Goal: Task Accomplishment & Management: Manage account settings

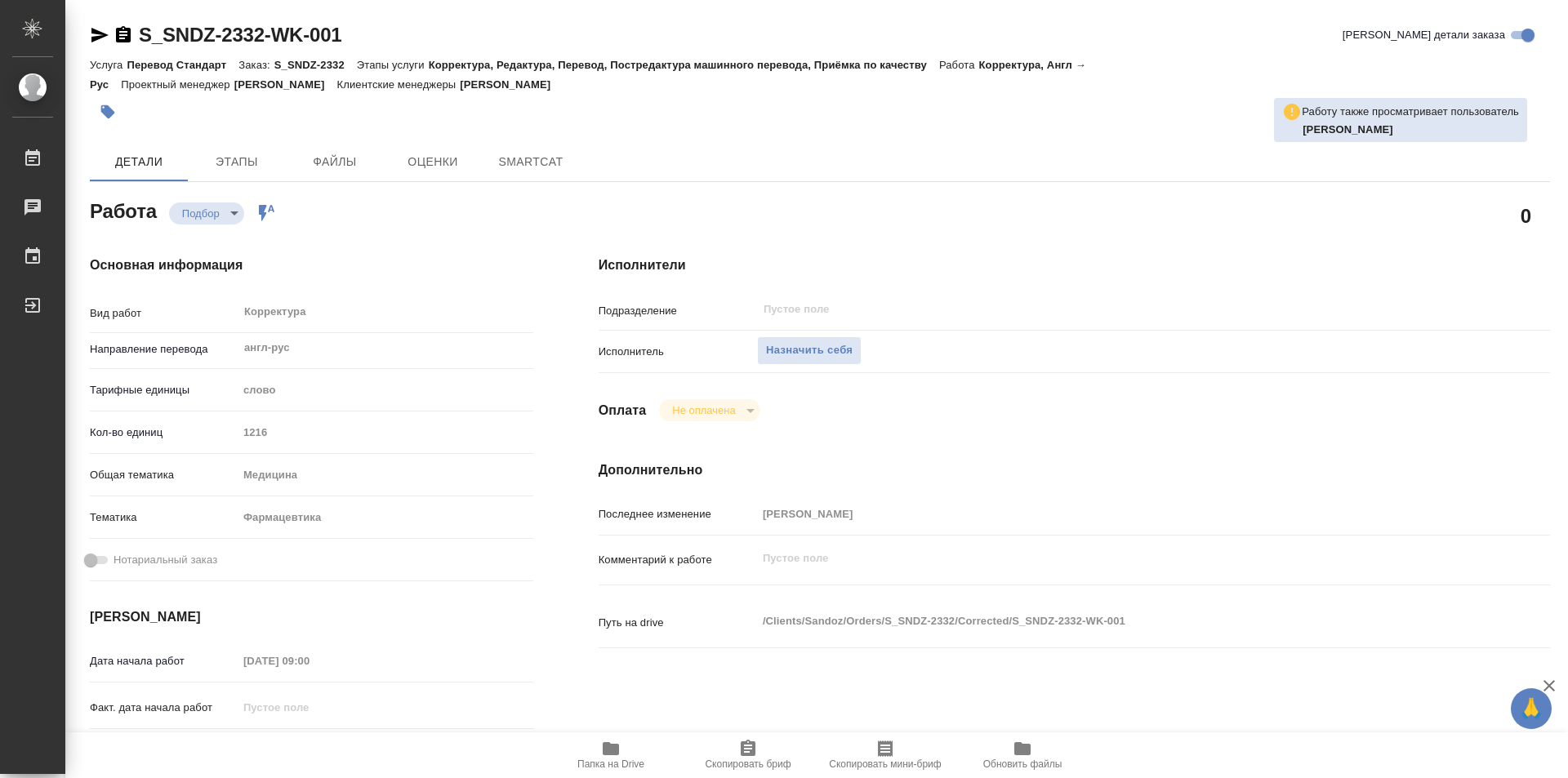
type textarea "x"
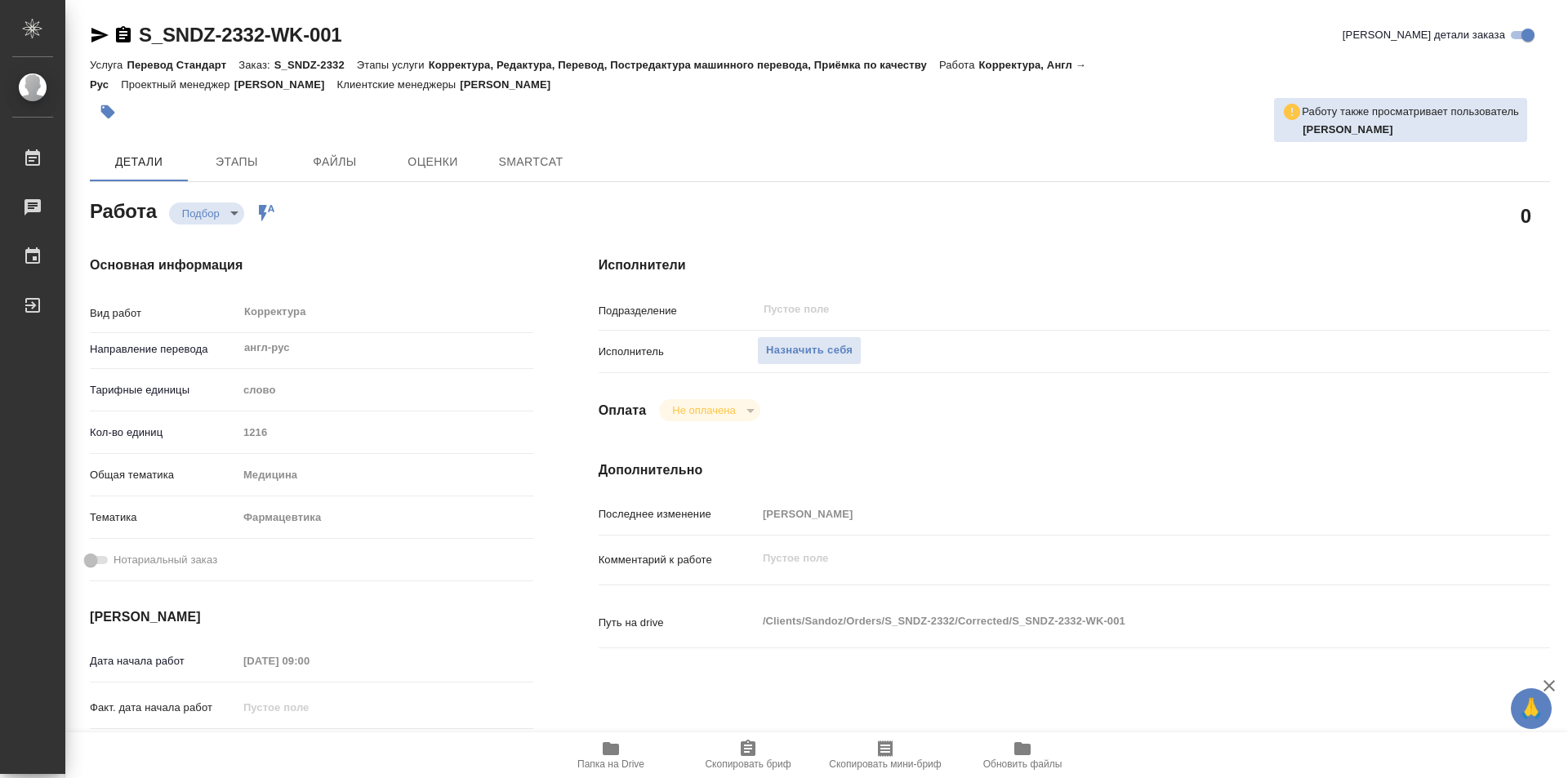
type textarea "x"
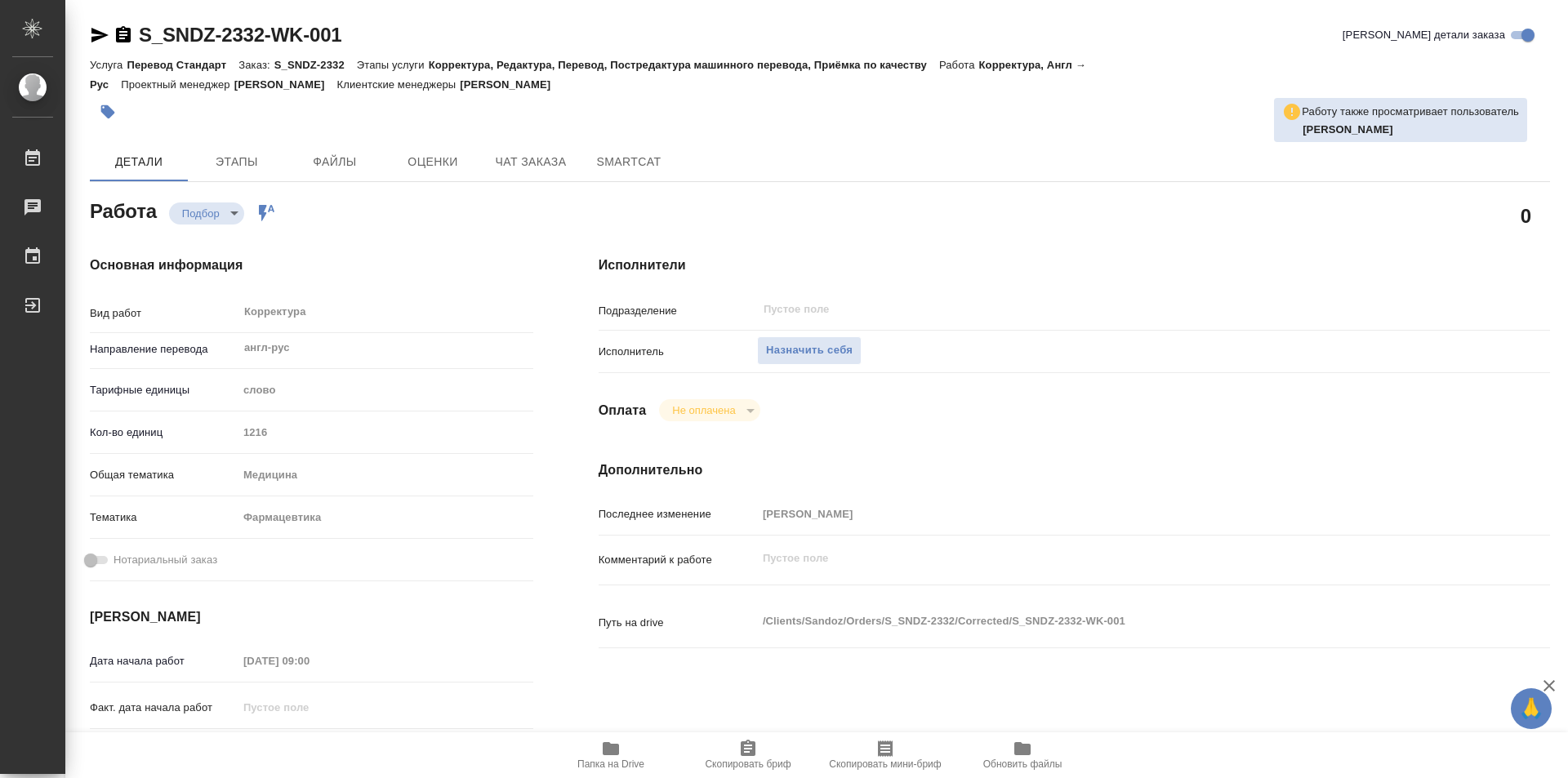
type textarea "x"
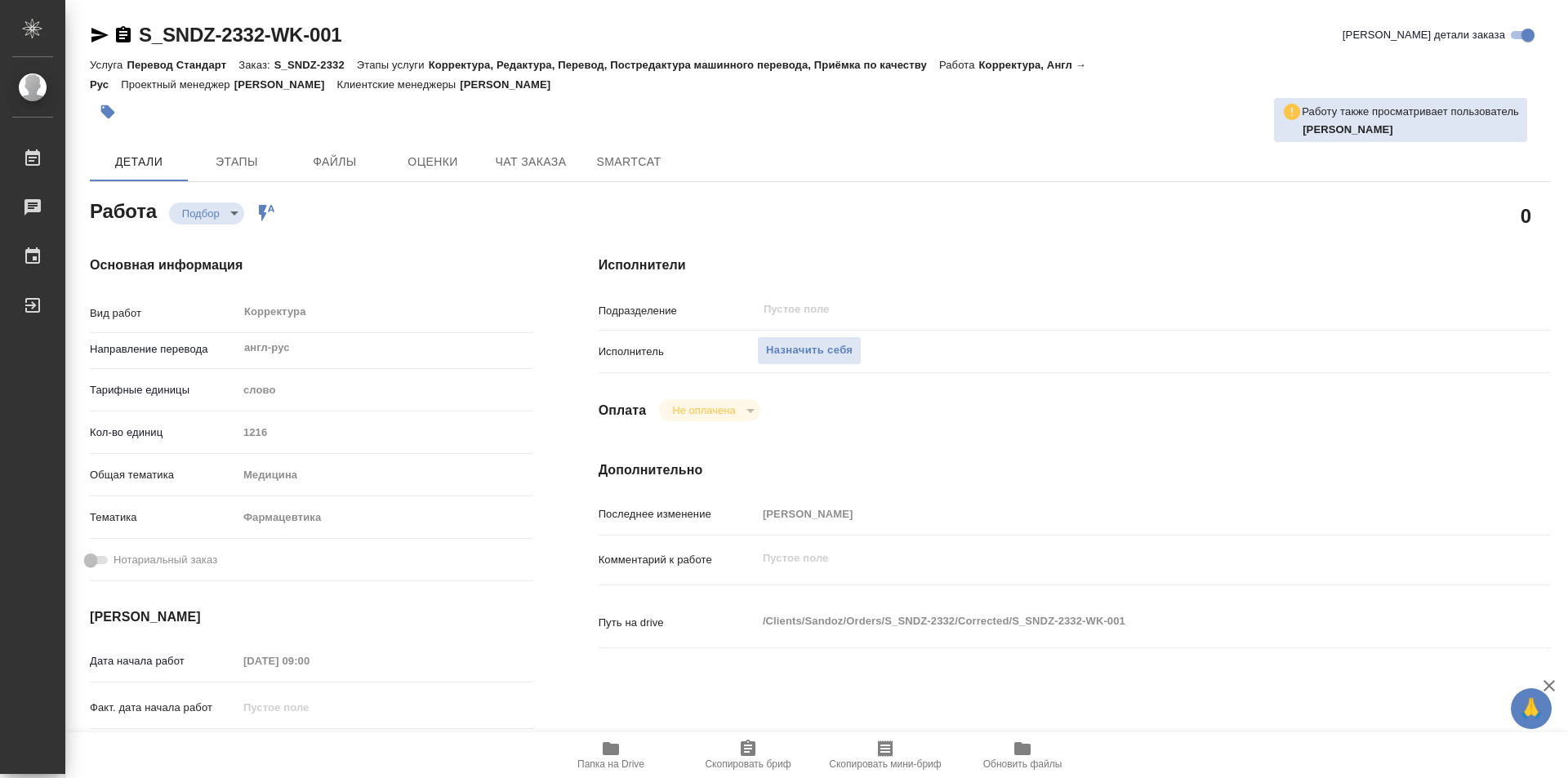
type textarea "x"
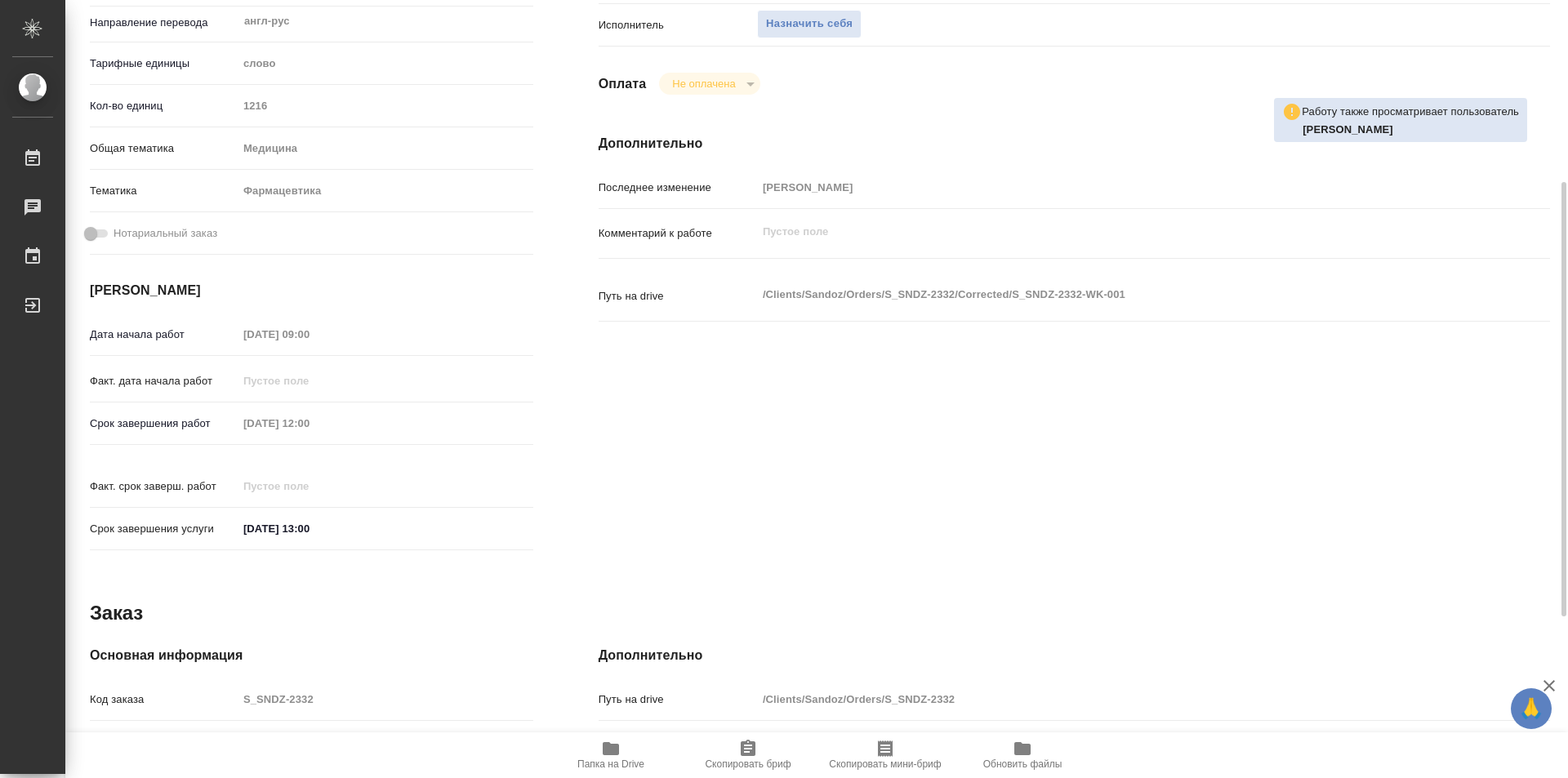
scroll to position [82, 0]
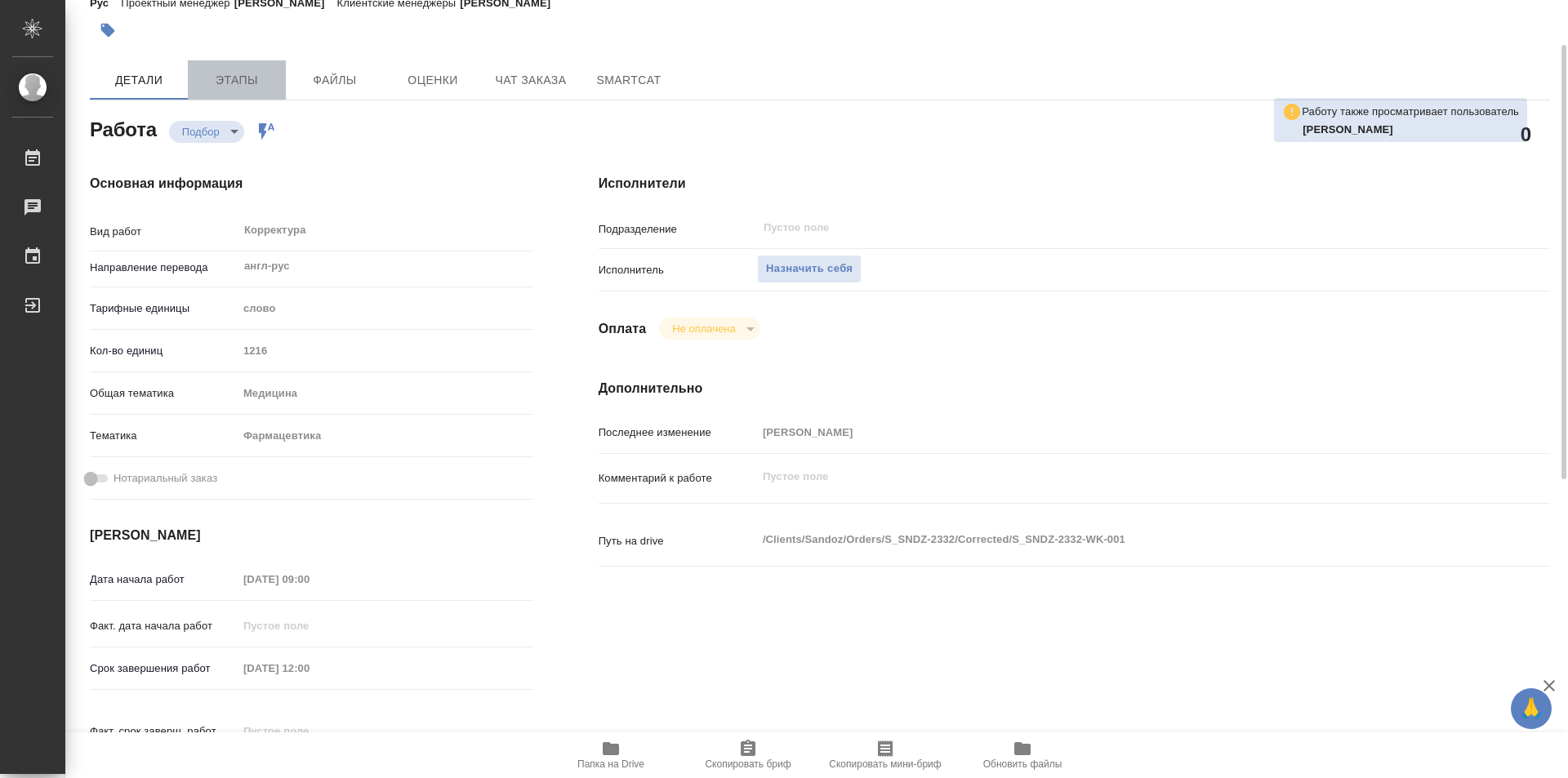
click at [257, 84] on span "Этапы" at bounding box center [236, 80] width 78 height 21
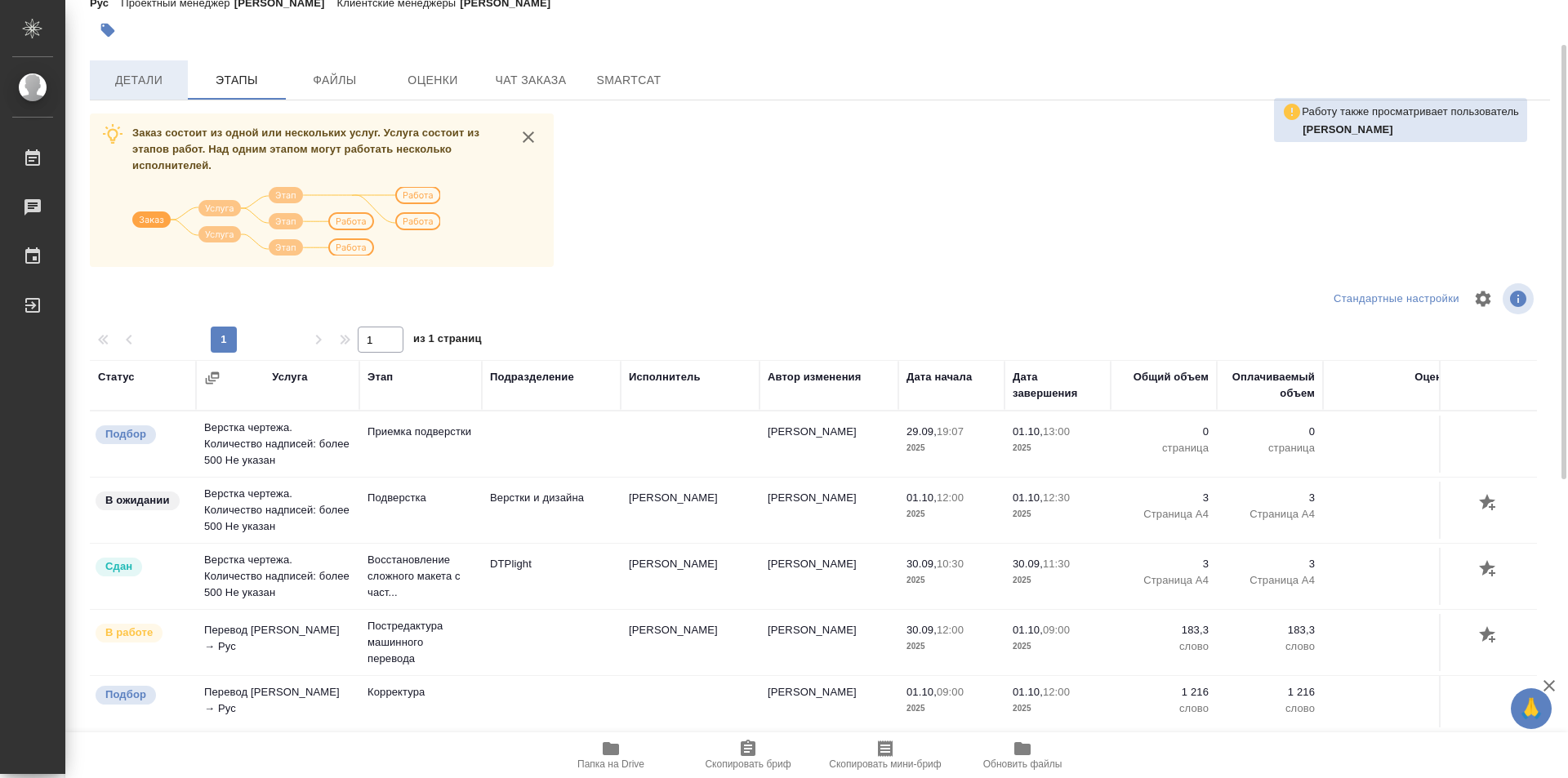
click at [141, 86] on span "Детали" at bounding box center [139, 80] width 78 height 21
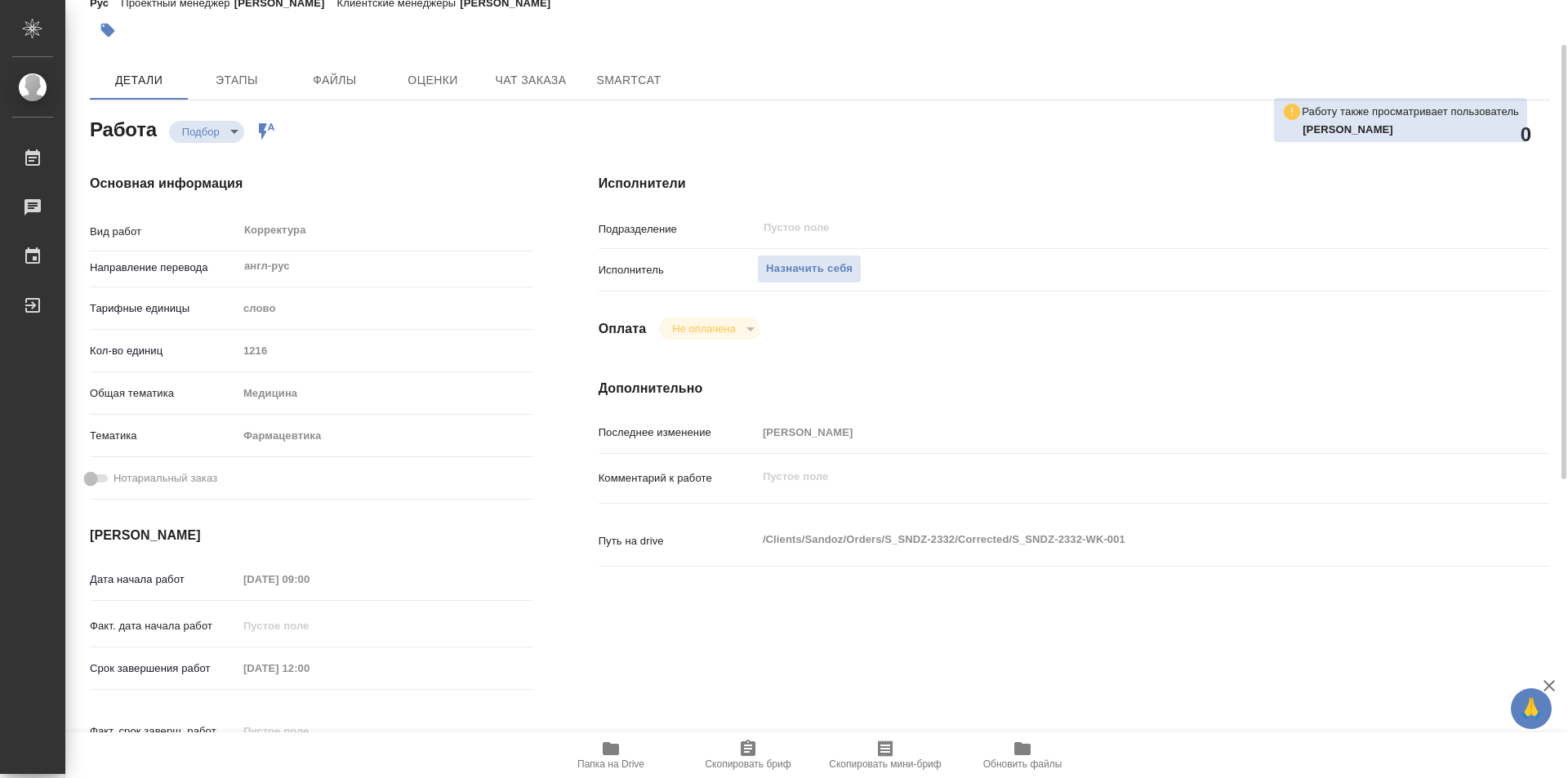
click at [612, 768] on span "Папка на Drive" at bounding box center [611, 764] width 67 height 11
type textarea "x"
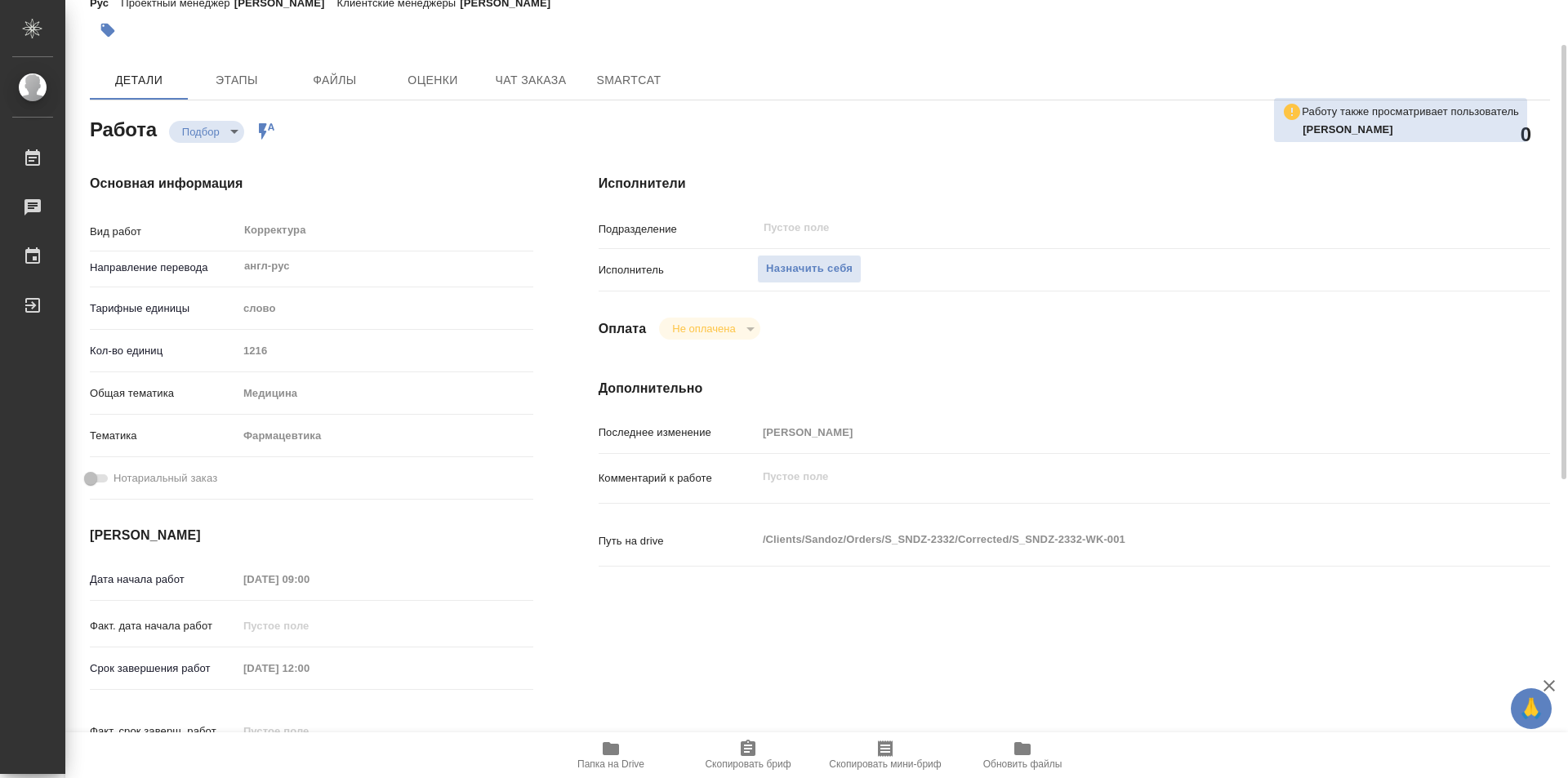
type textarea "x"
click at [831, 271] on span "Назначить себя" at bounding box center [809, 269] width 86 height 19
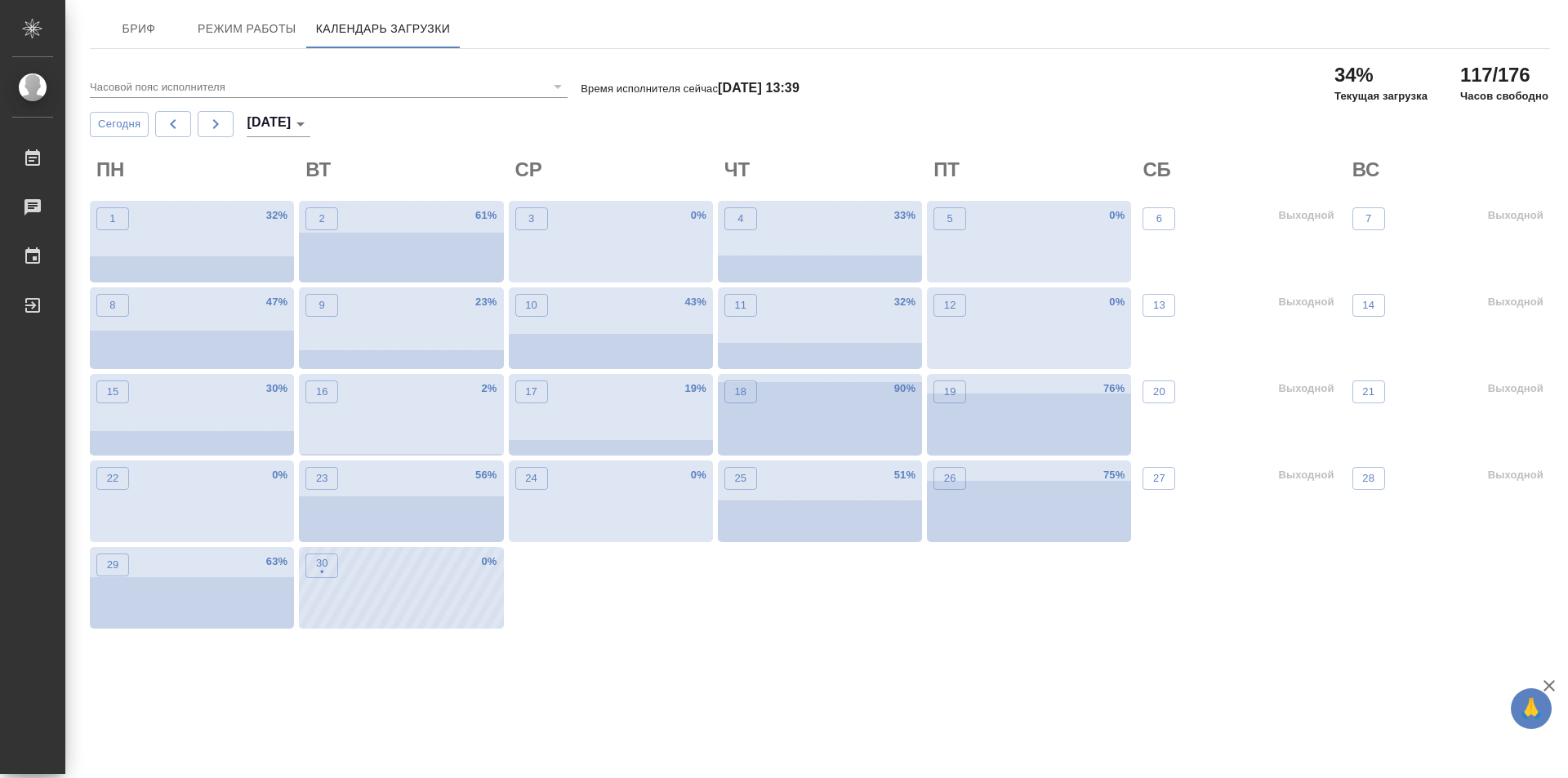
click at [347, 590] on div "30 • 0 %" at bounding box center [401, 587] width 204 height 82
click at [436, 593] on div "30 • 1 %" at bounding box center [401, 587] width 204 height 82
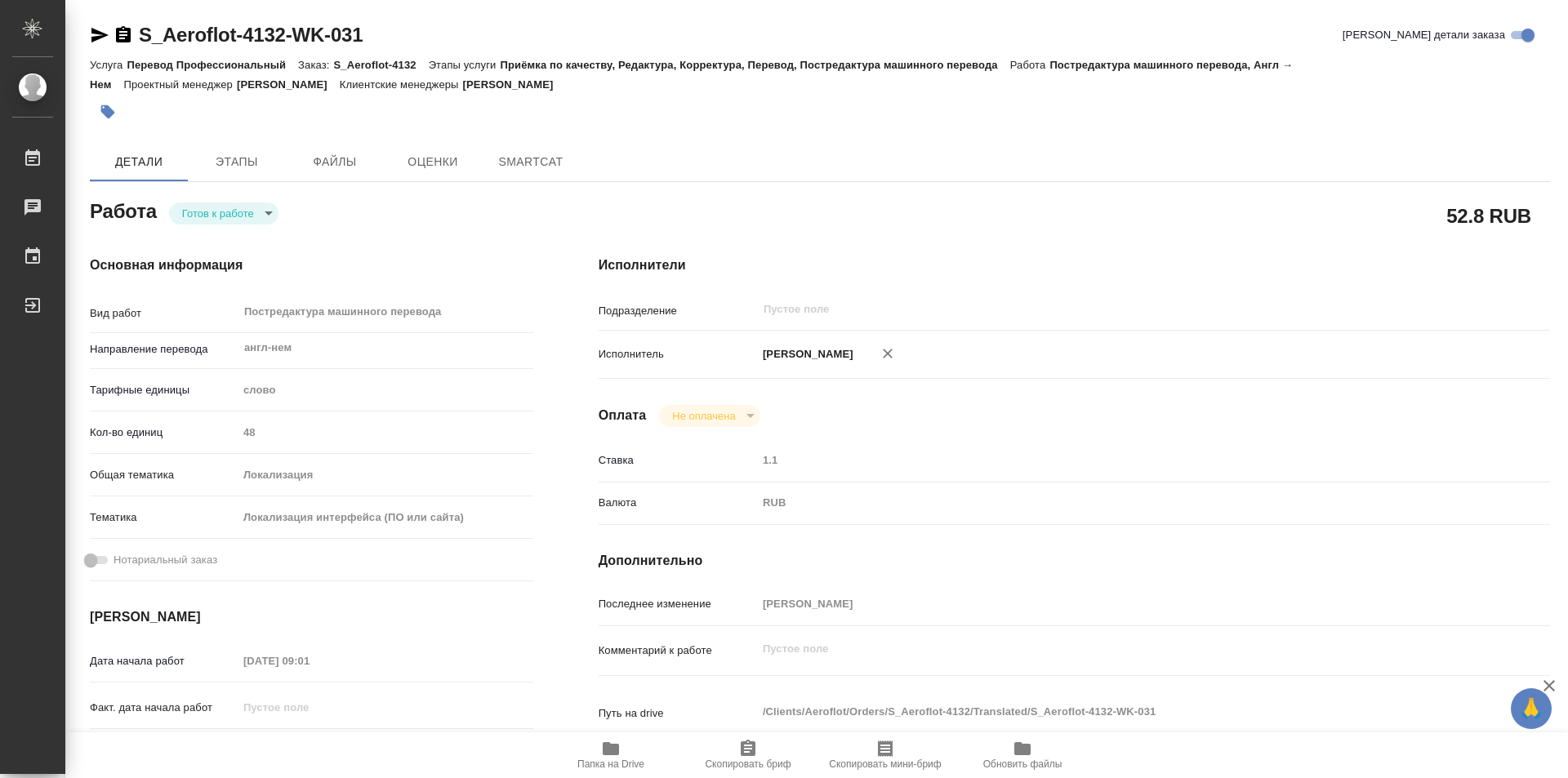
type textarea "x"
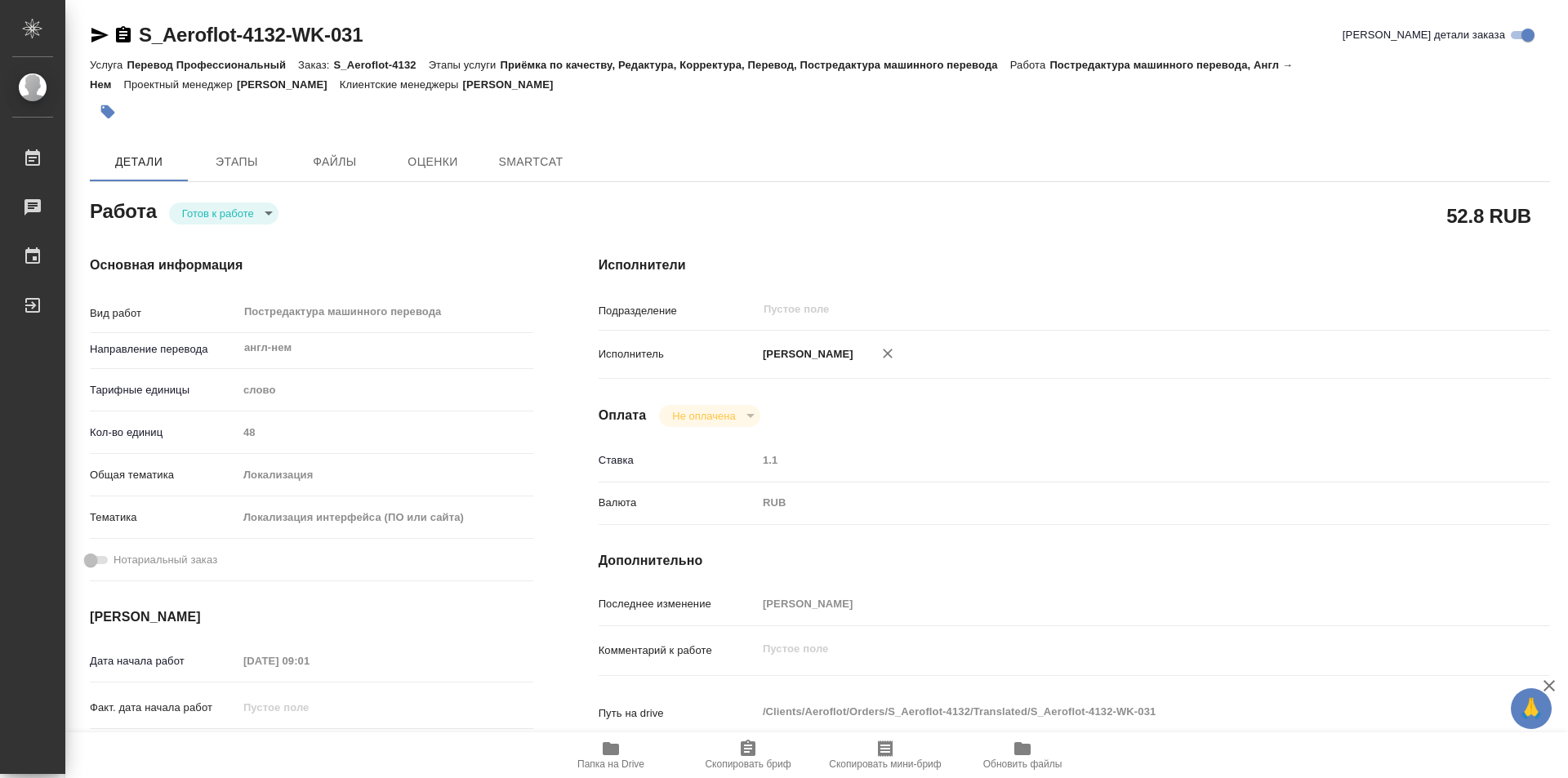
type textarea "x"
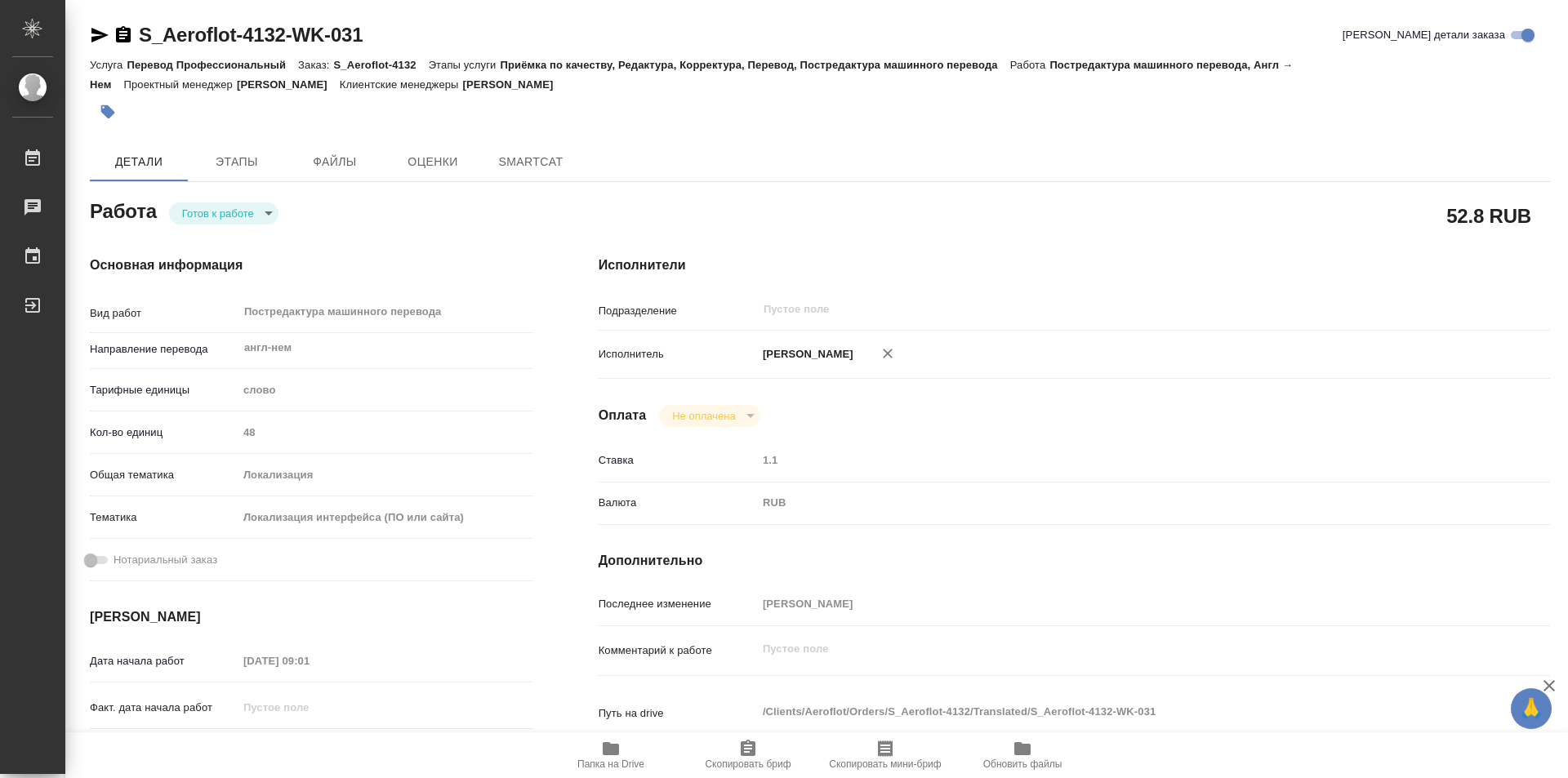
type textarea "x"
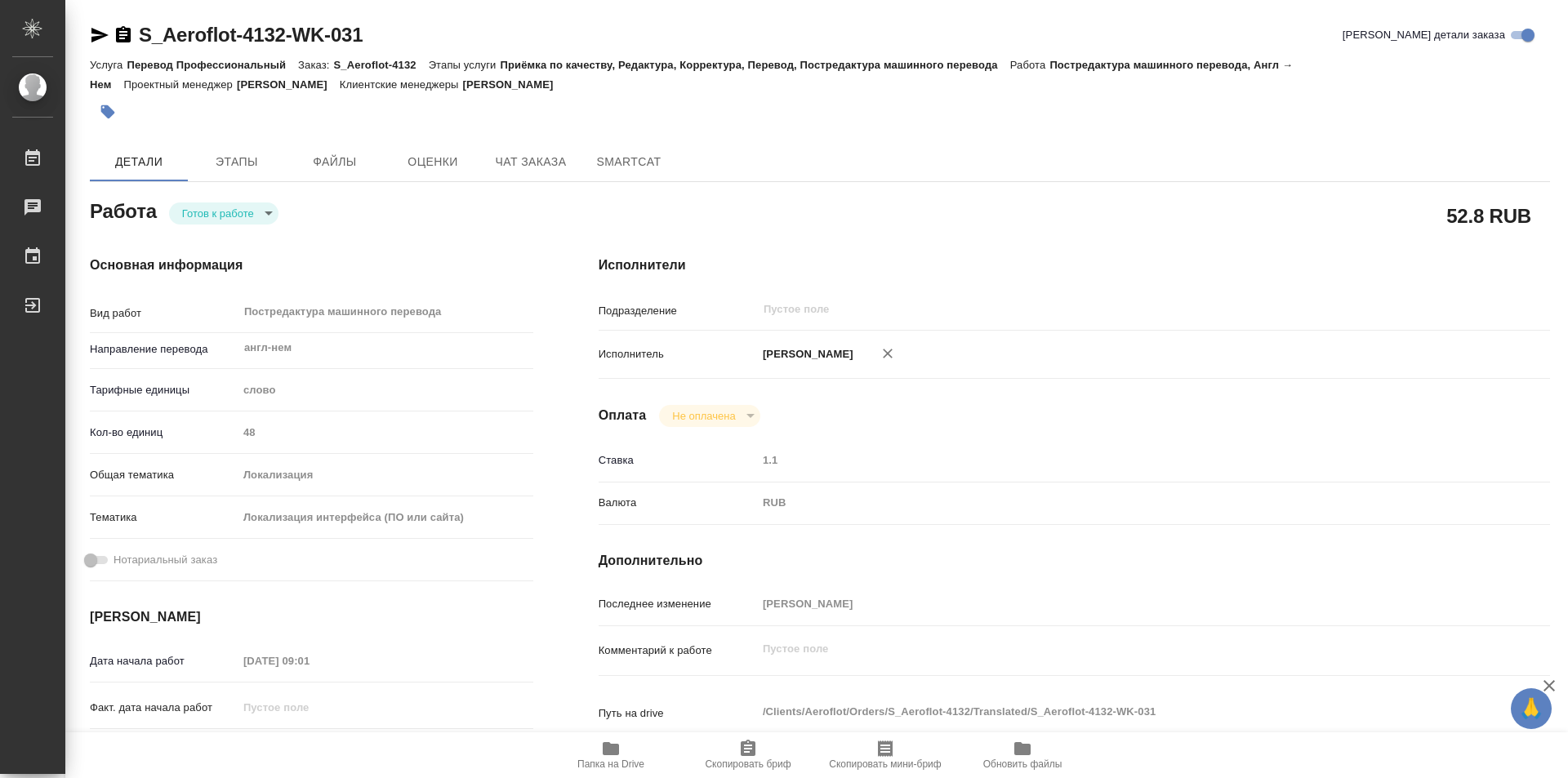
click at [269, 211] on body "🙏 .cls-1 fill:#fff; AWATERA Kozinets Larisa Работы Чаты График Выйти S_Aeroflot…" at bounding box center [784, 389] width 1568 height 778
type textarea "x"
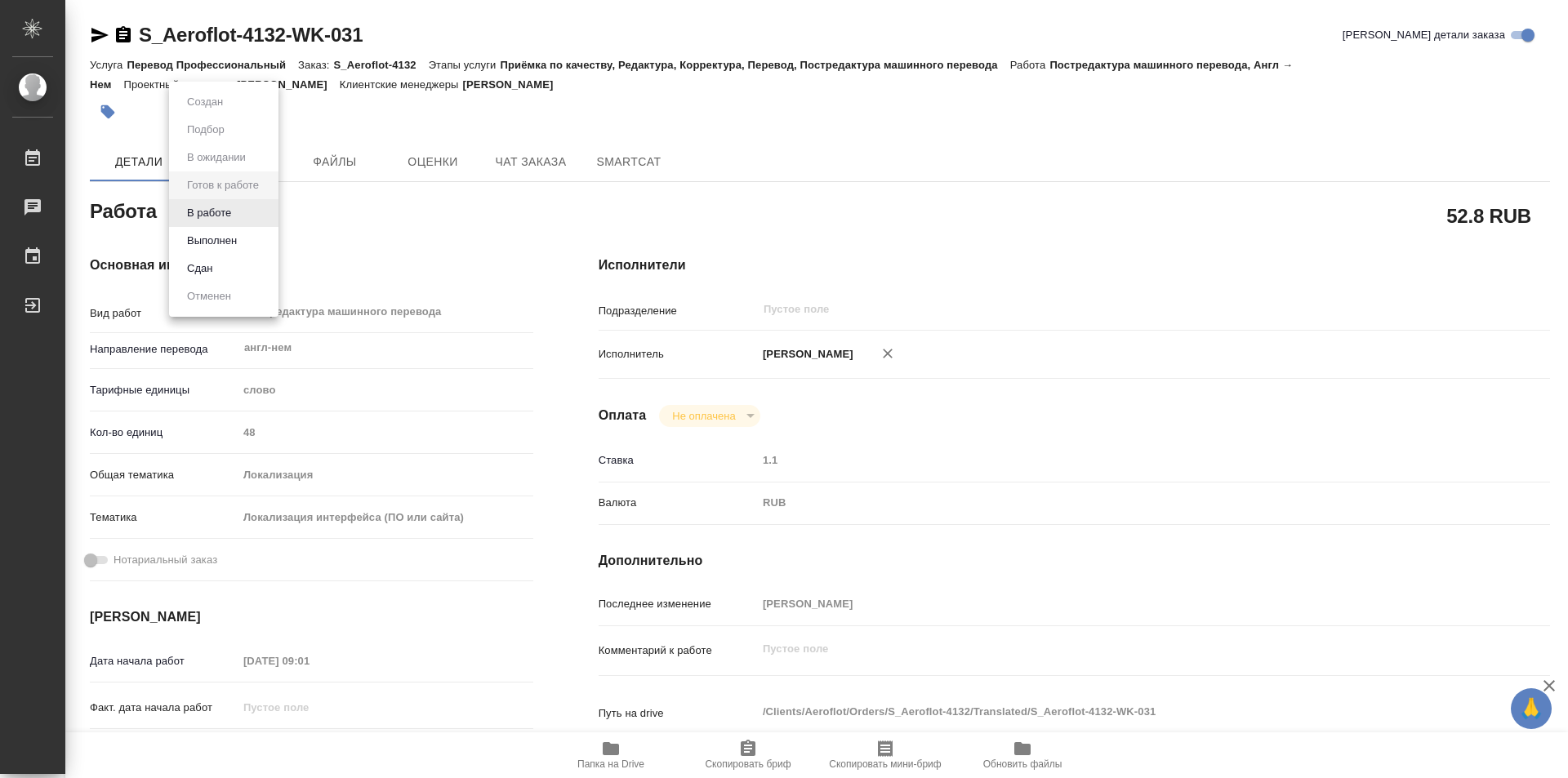
type textarea "x"
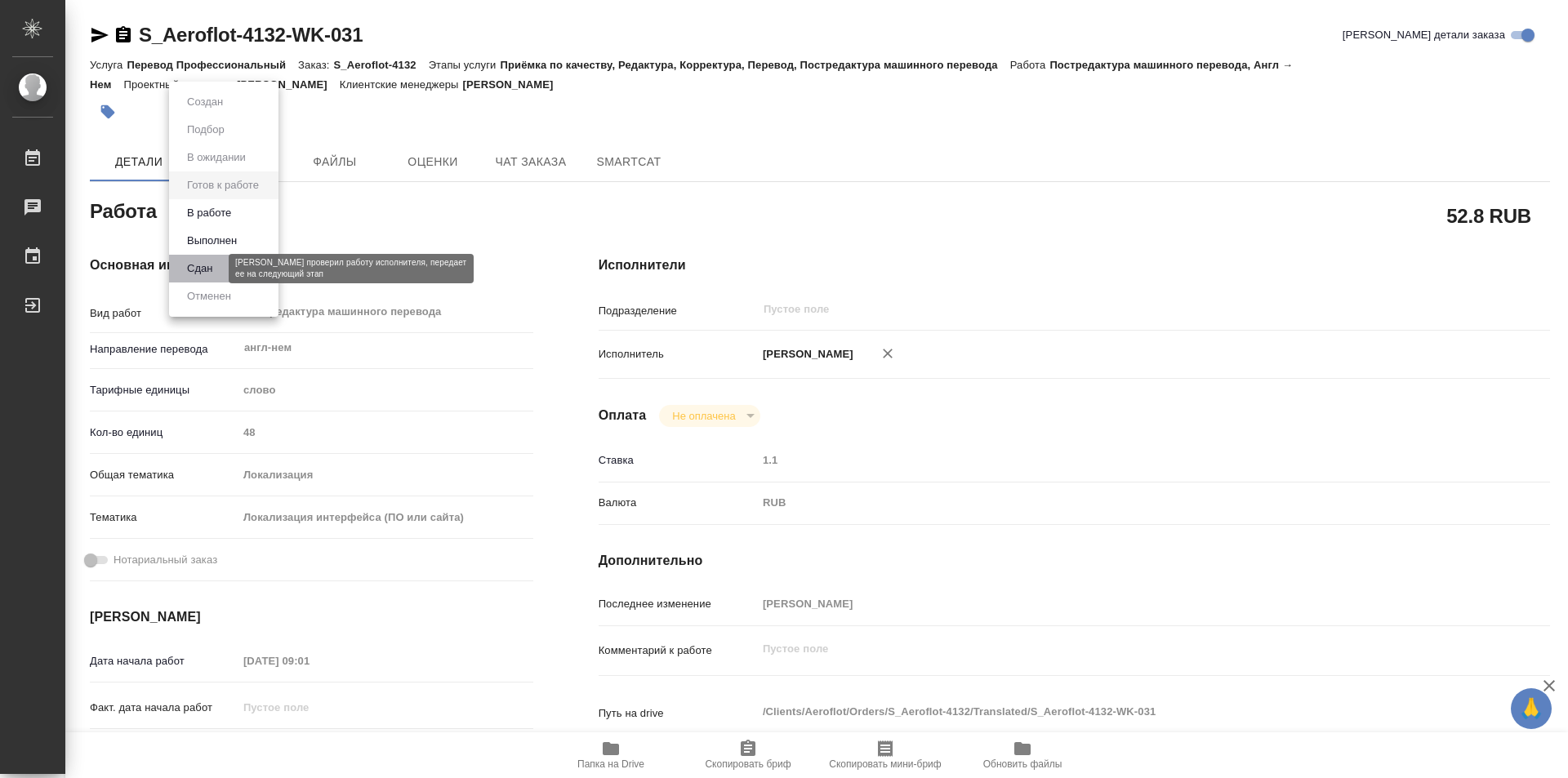
click at [207, 265] on button "Сдан" at bounding box center [199, 268] width 35 height 18
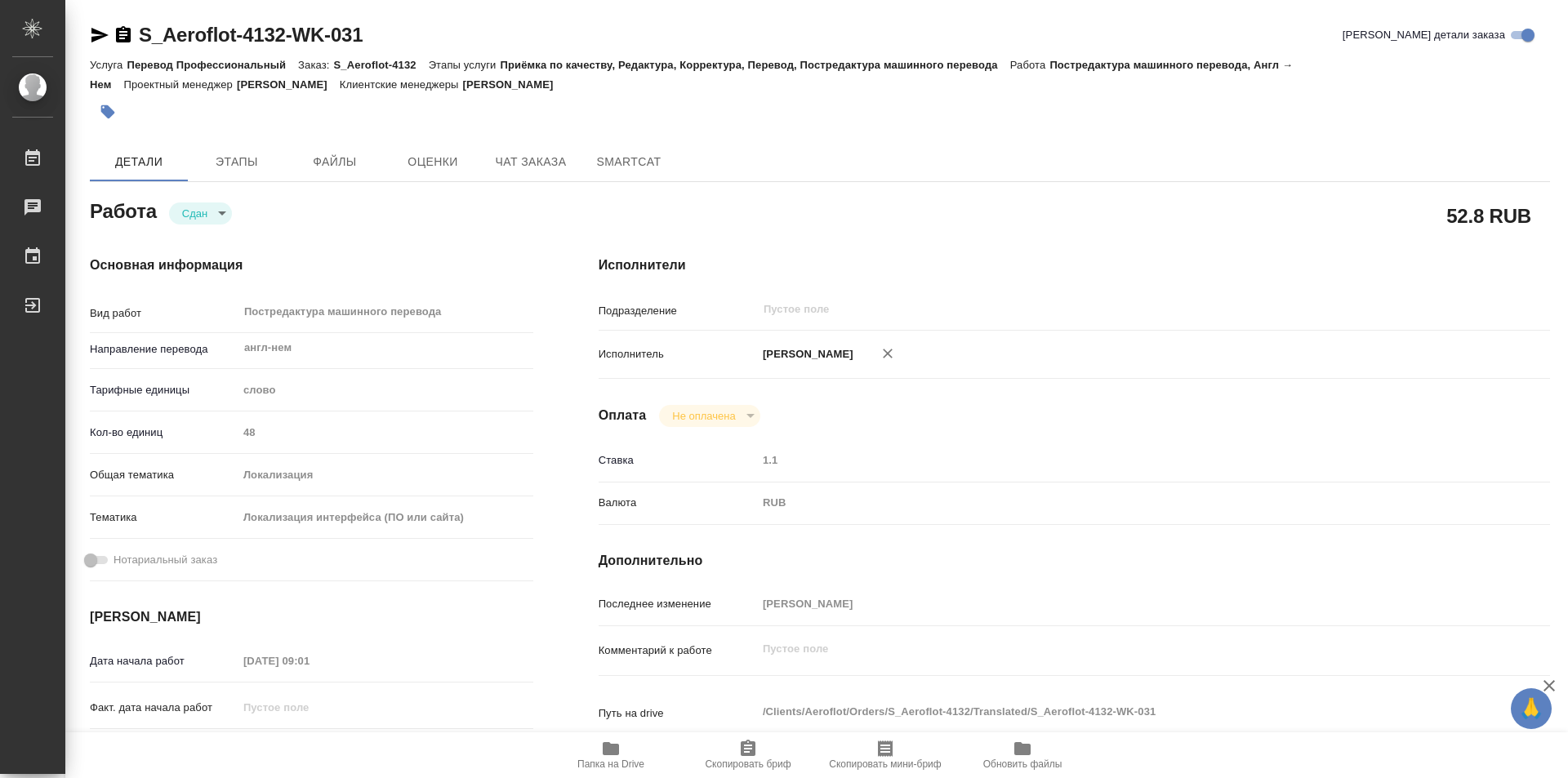
type textarea "x"
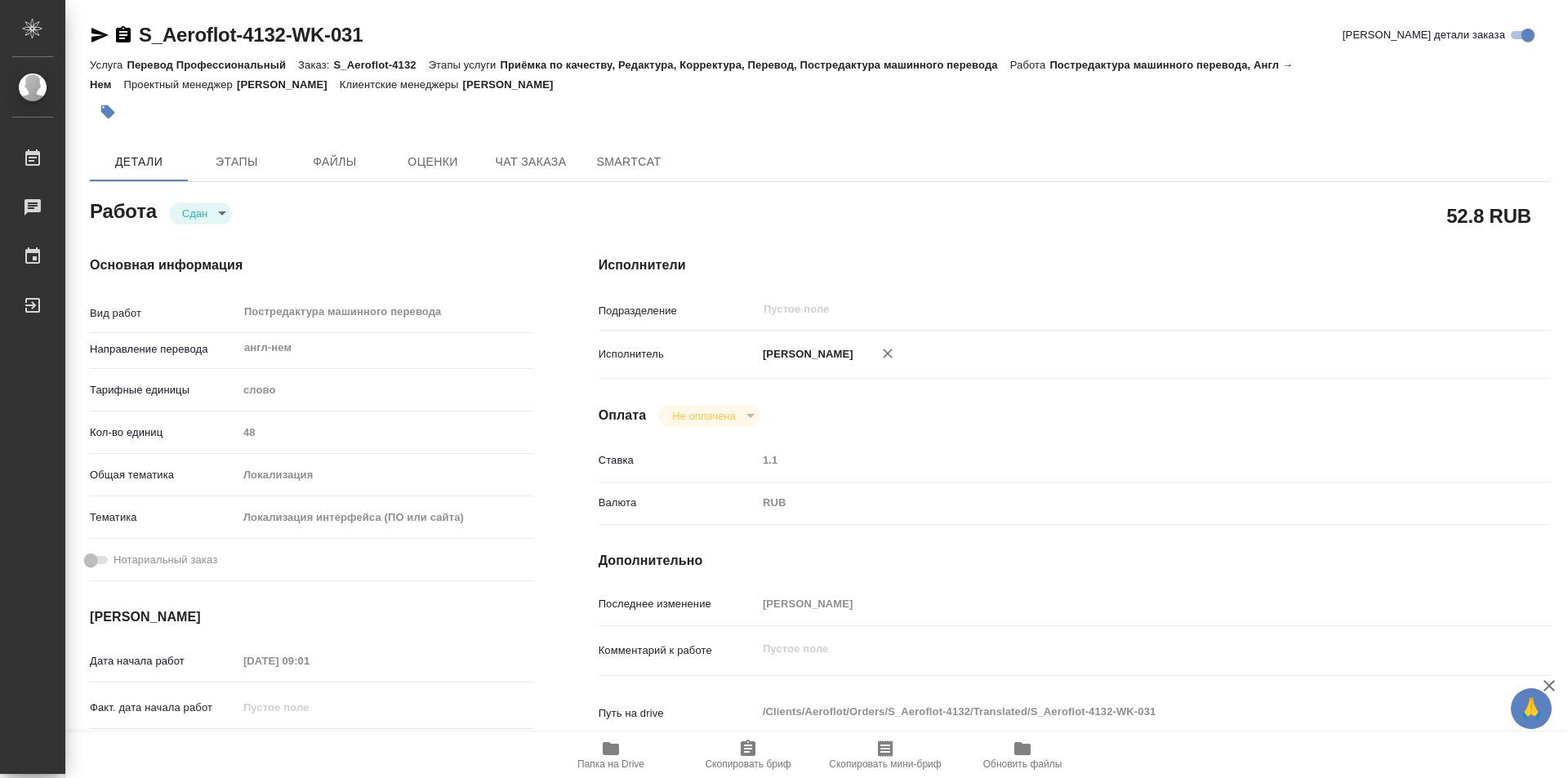
type textarea "x"
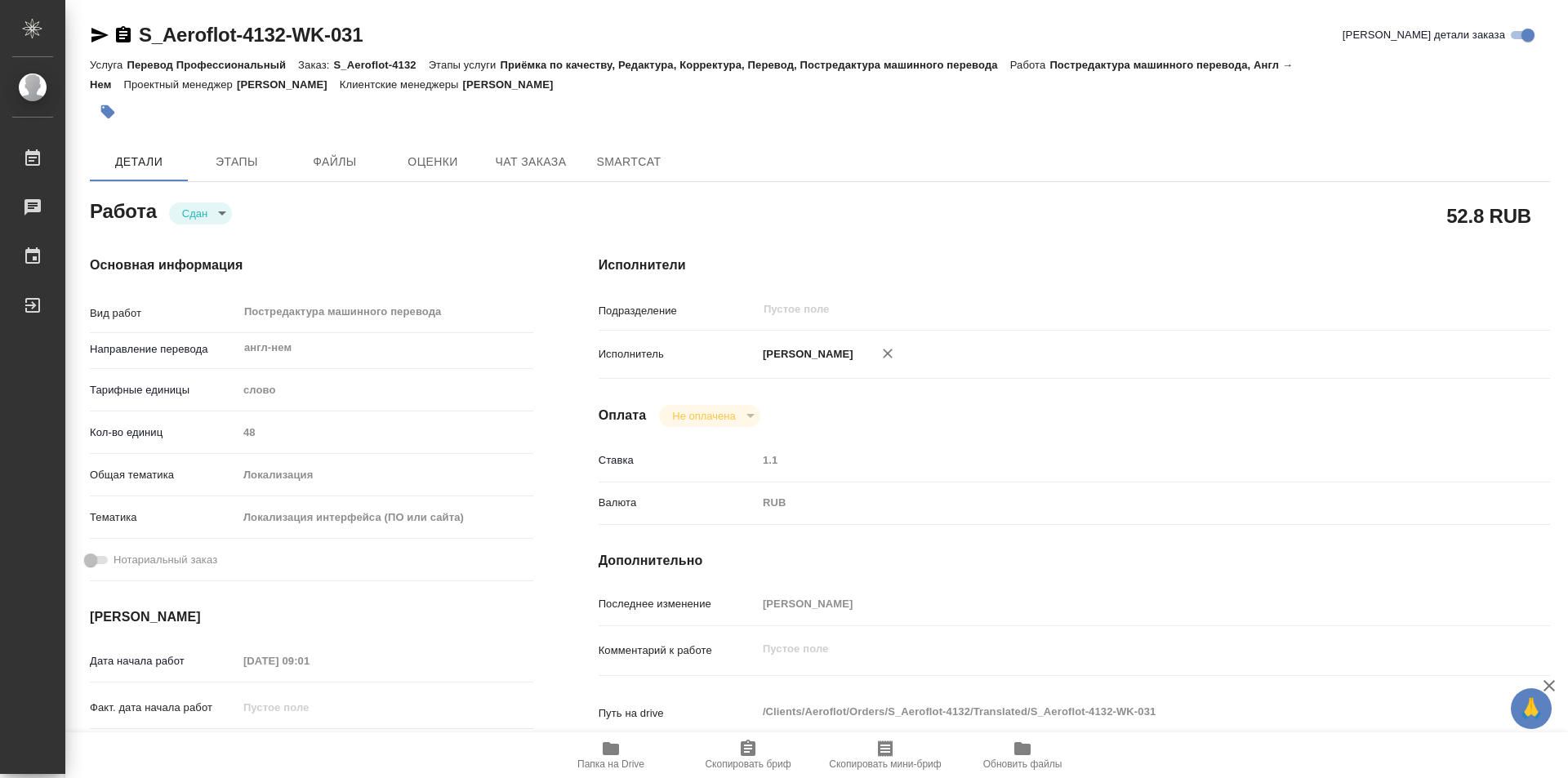
type textarea "x"
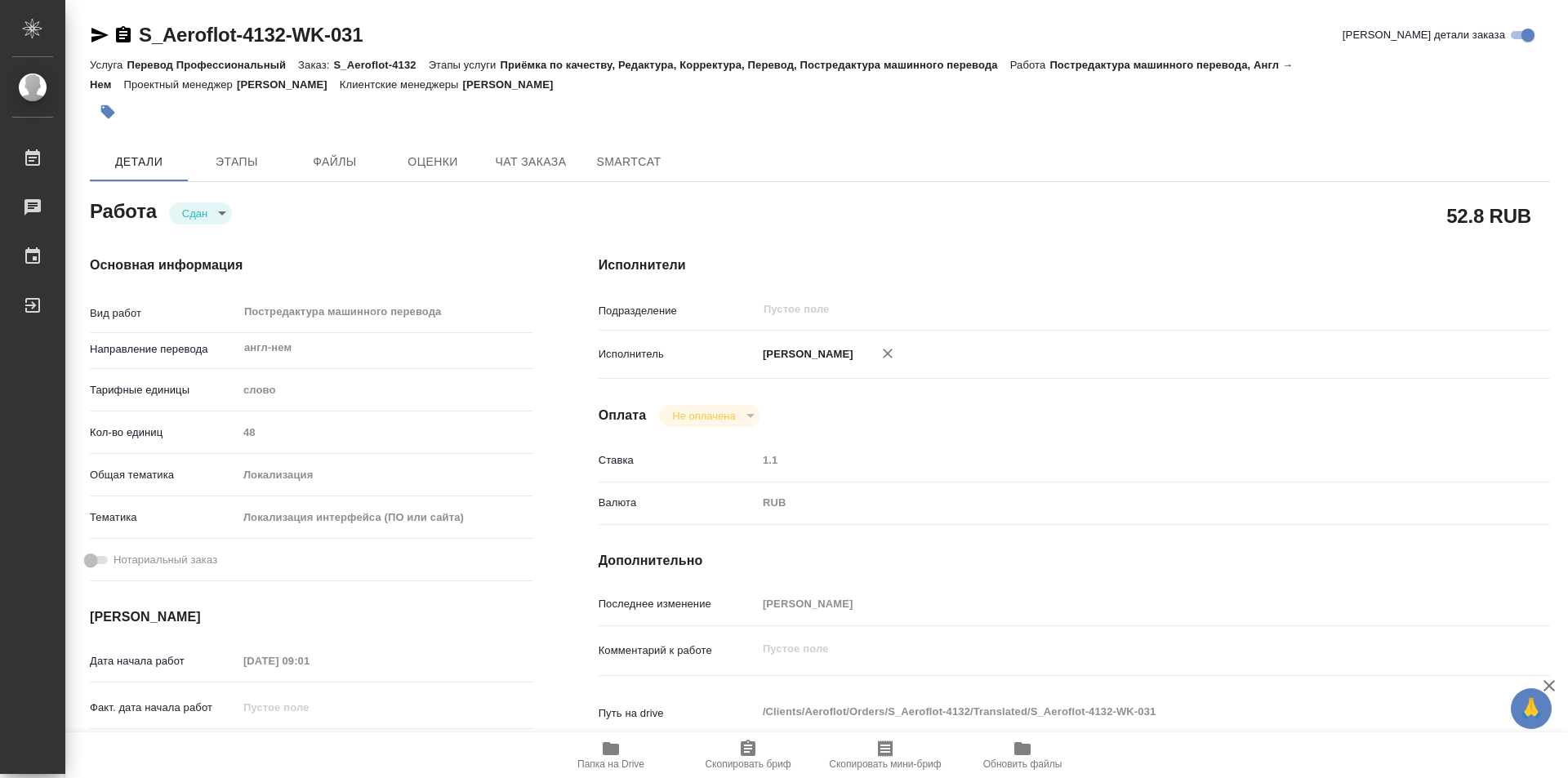
type textarea "x"
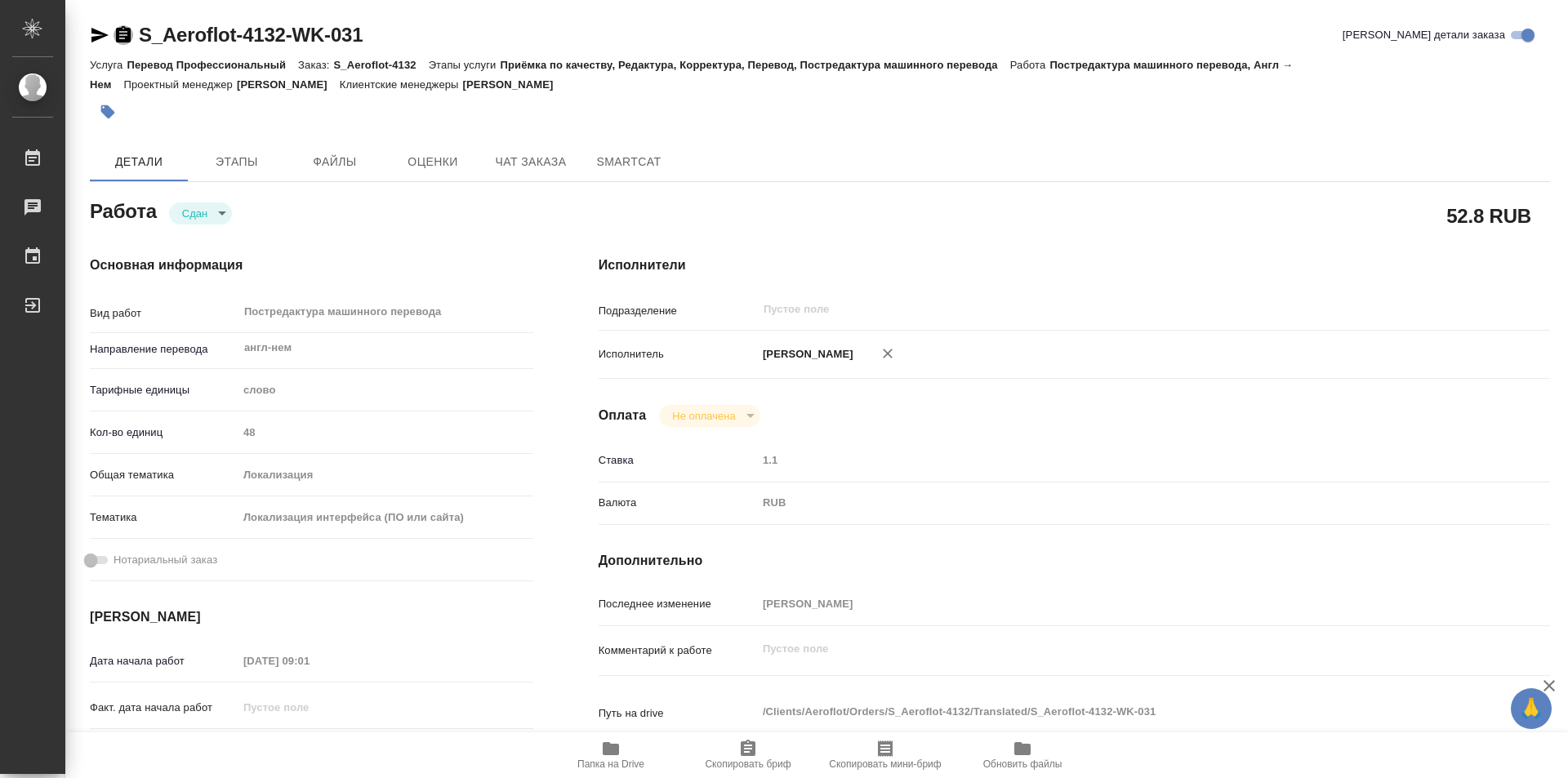
click at [121, 35] on icon "button" at bounding box center [123, 35] width 20 height 20
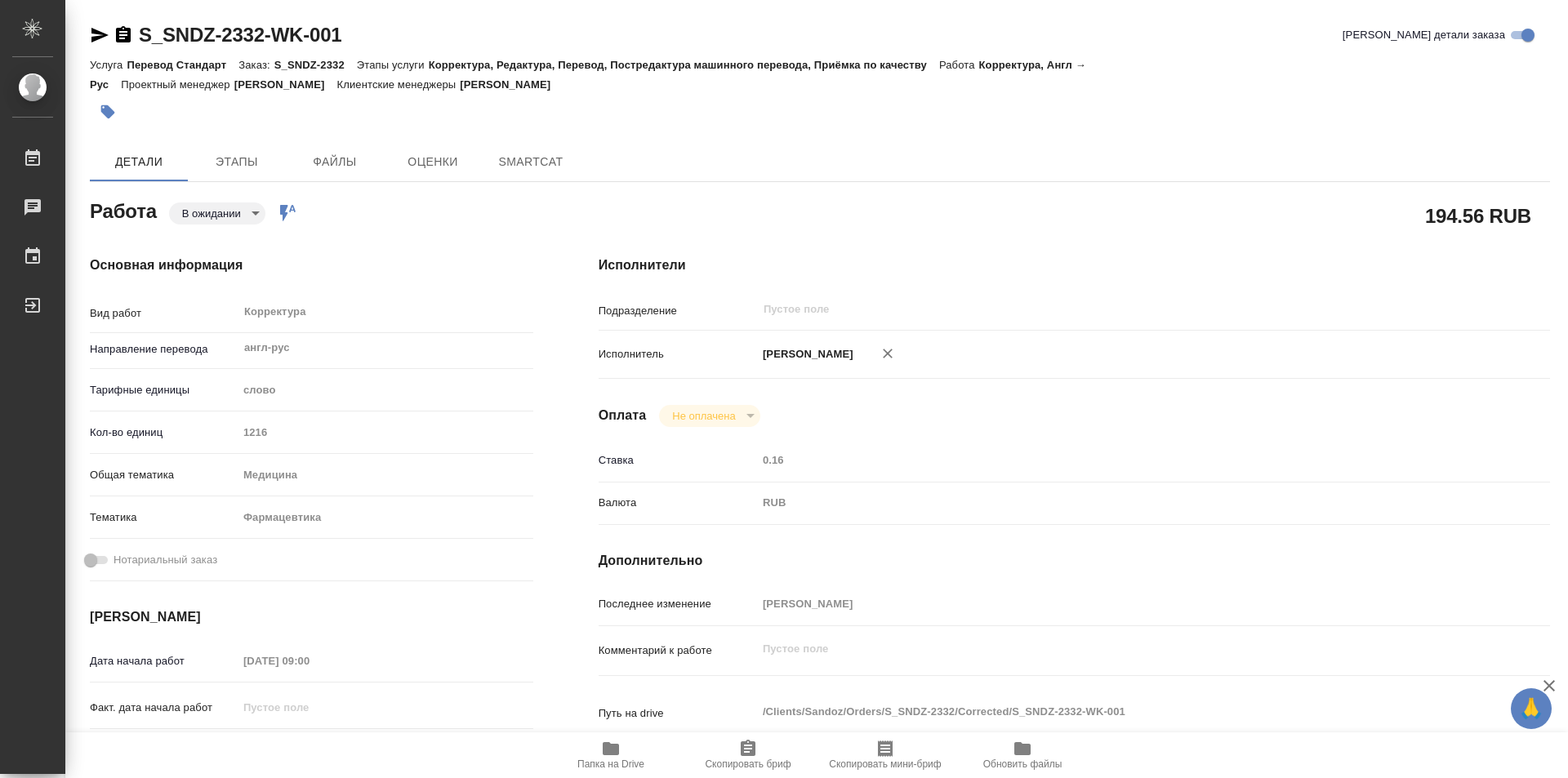
type textarea "x"
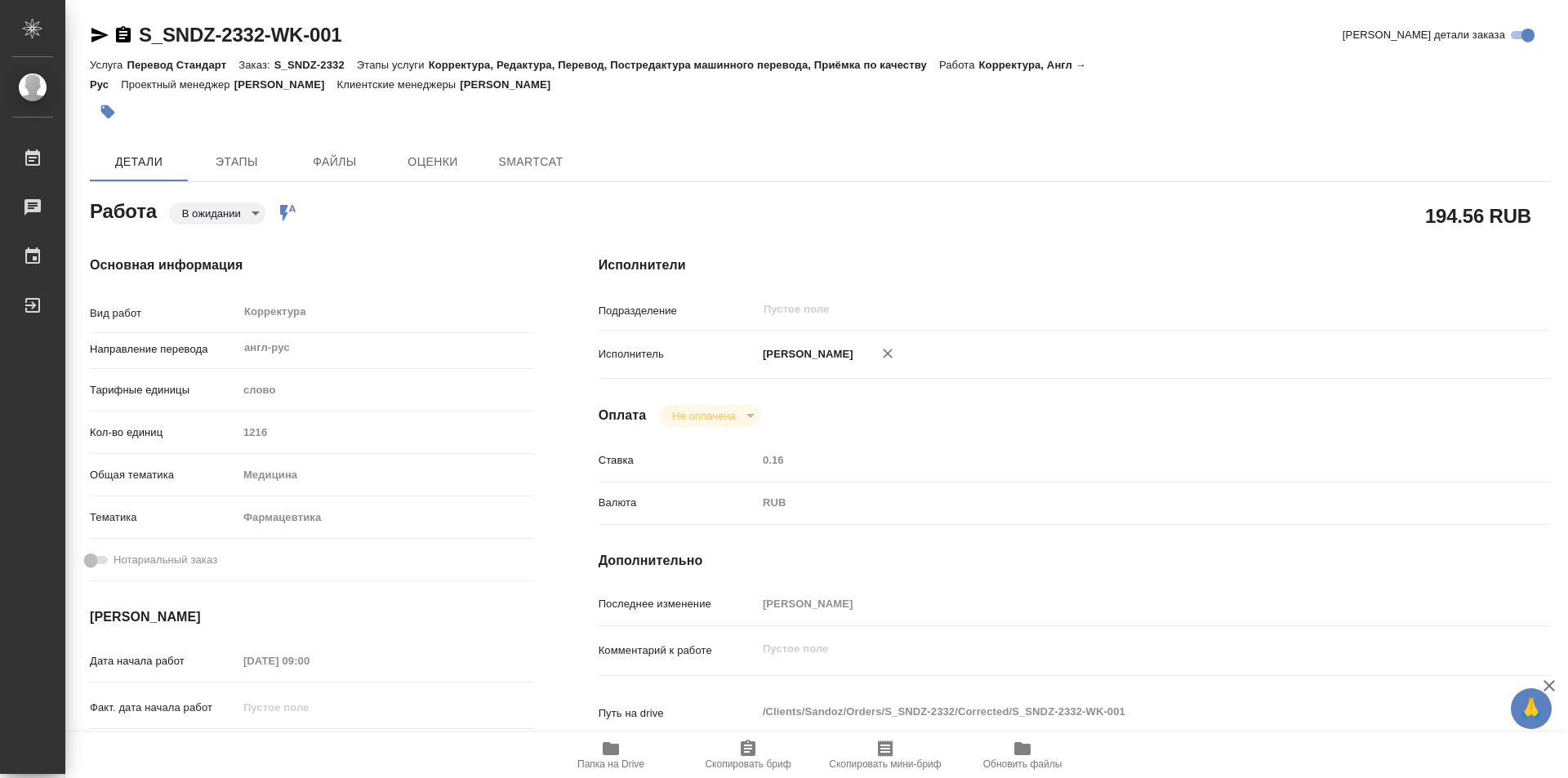
type textarea "x"
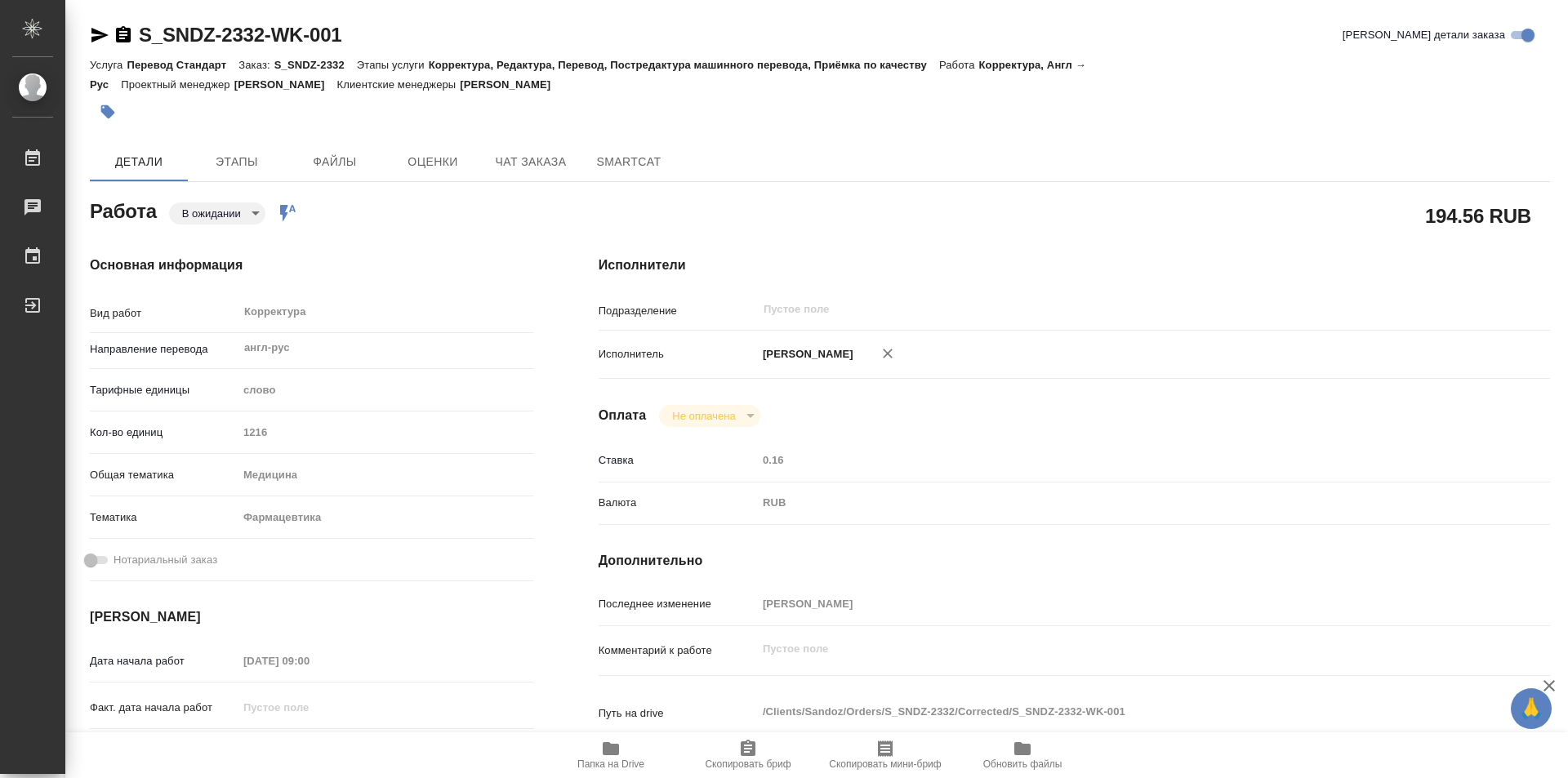
type textarea "x"
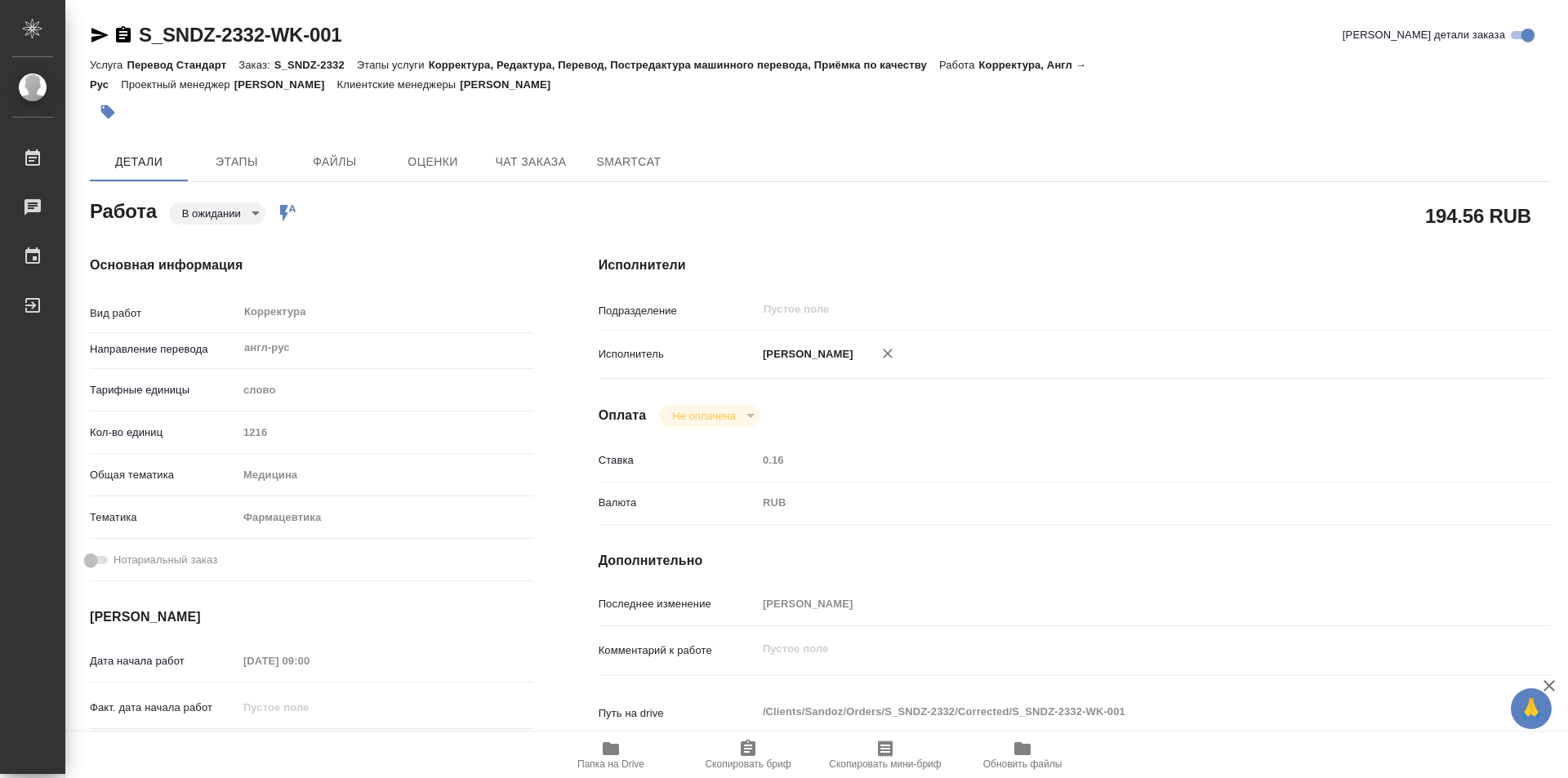
type textarea "x"
